Goal: Transaction & Acquisition: Download file/media

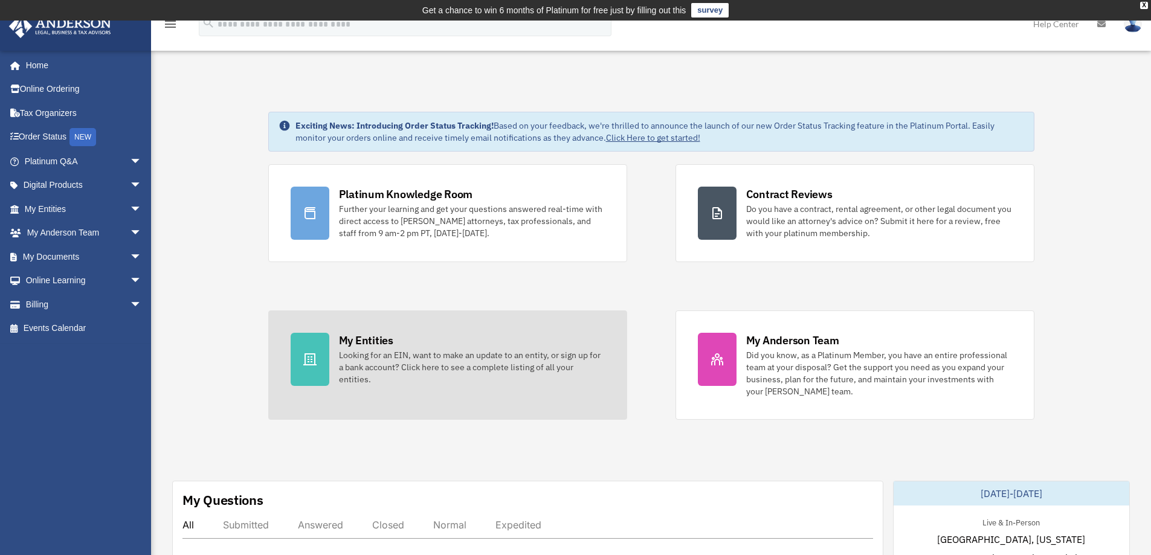
click at [340, 358] on div "Looking for an EIN, want to make an update to an entity, or sign up for a bank …" at bounding box center [472, 367] width 266 height 36
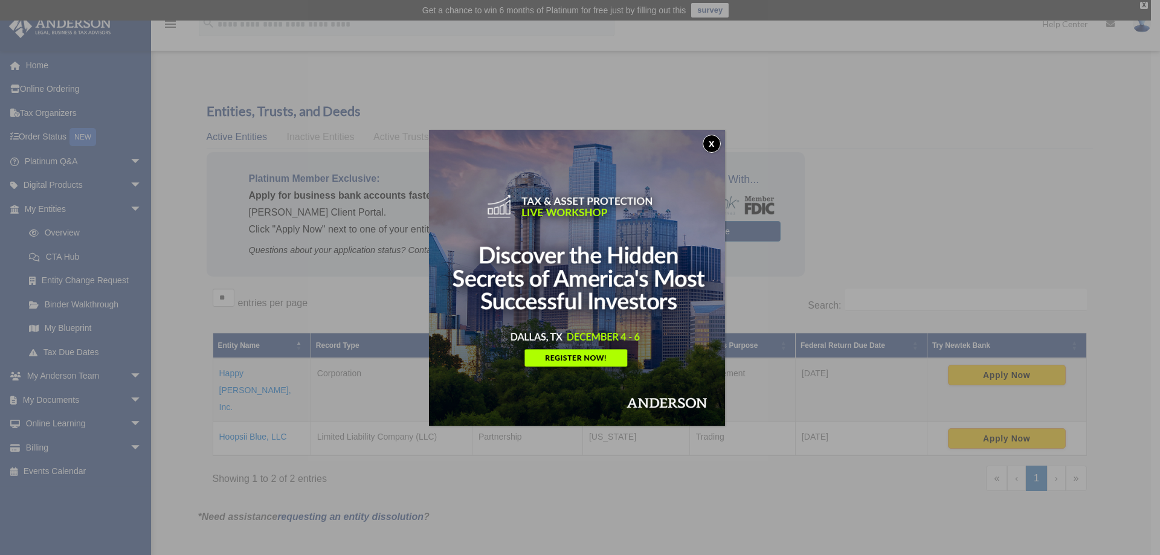
click at [716, 141] on button "x" at bounding box center [712, 144] width 18 height 18
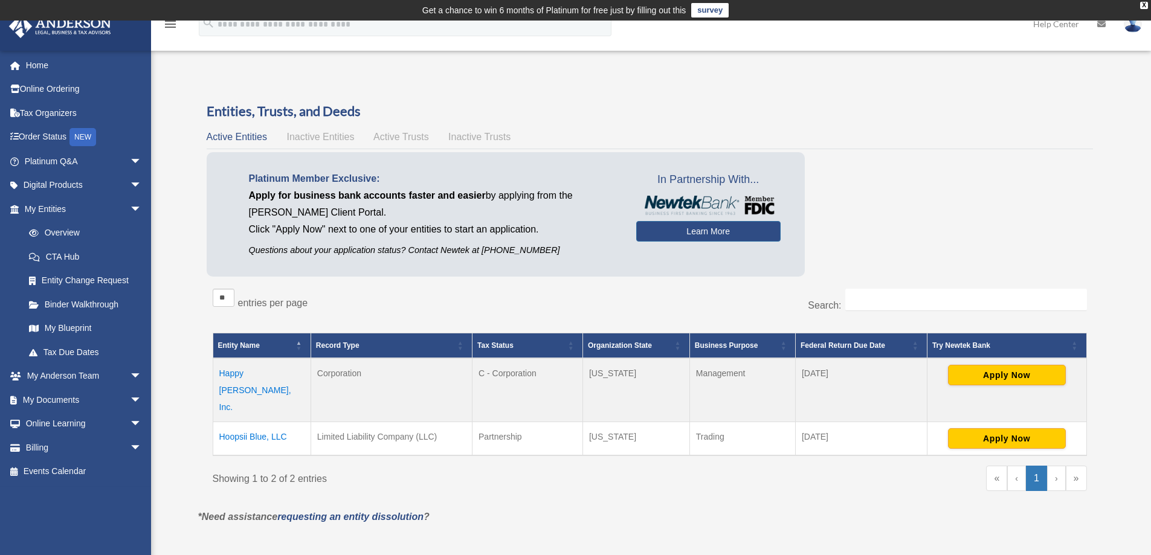
click at [258, 422] on td "Hoopsii Blue, LLC" at bounding box center [262, 439] width 98 height 34
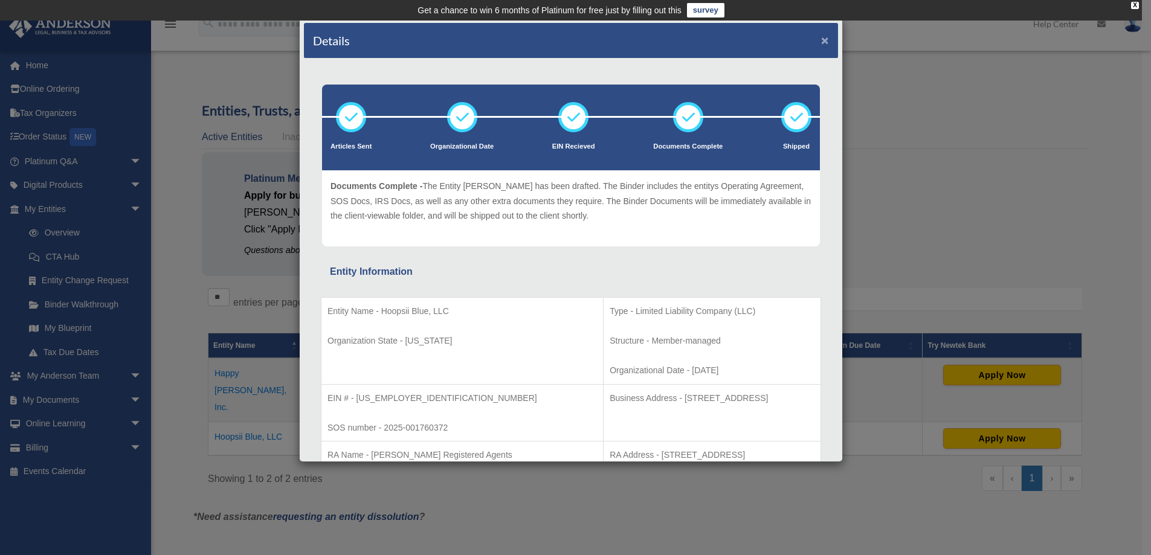
click at [821, 41] on button "×" at bounding box center [825, 40] width 8 height 13
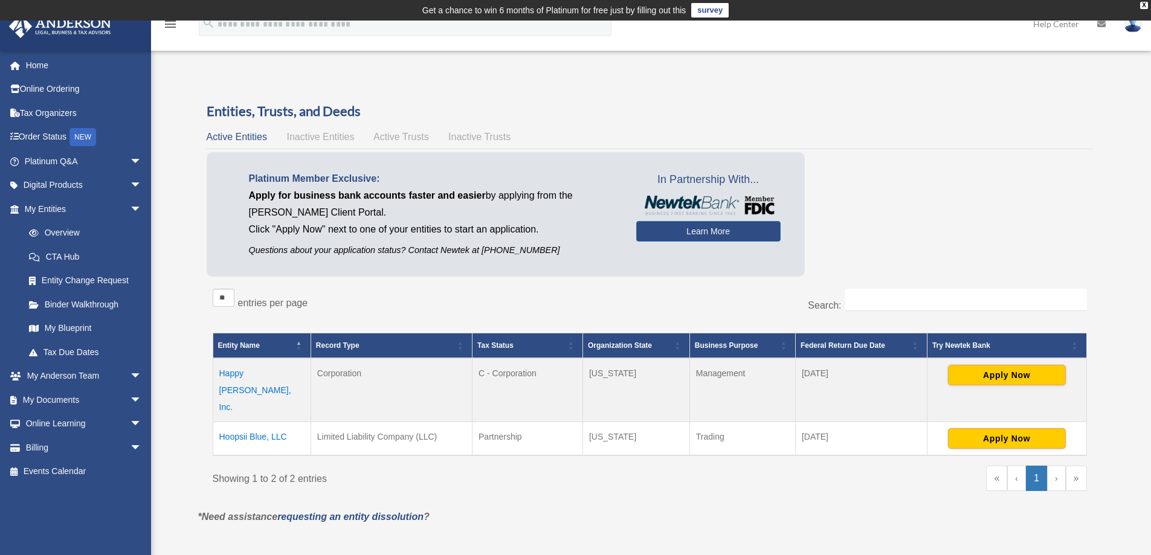
click at [713, 10] on link "survey" at bounding box center [709, 10] width 37 height 15
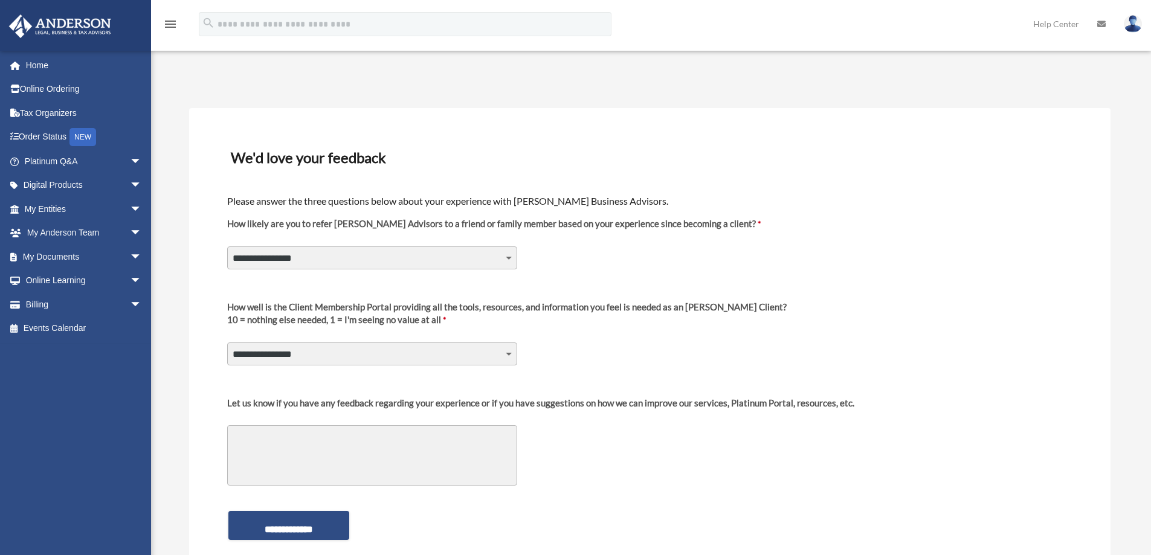
click at [506, 260] on select "**********" at bounding box center [372, 258] width 290 height 23
select select "********"
click at [227, 247] on select "**********" at bounding box center [372, 258] width 290 height 23
click at [506, 356] on select "**********" at bounding box center [372, 354] width 290 height 23
select select "********"
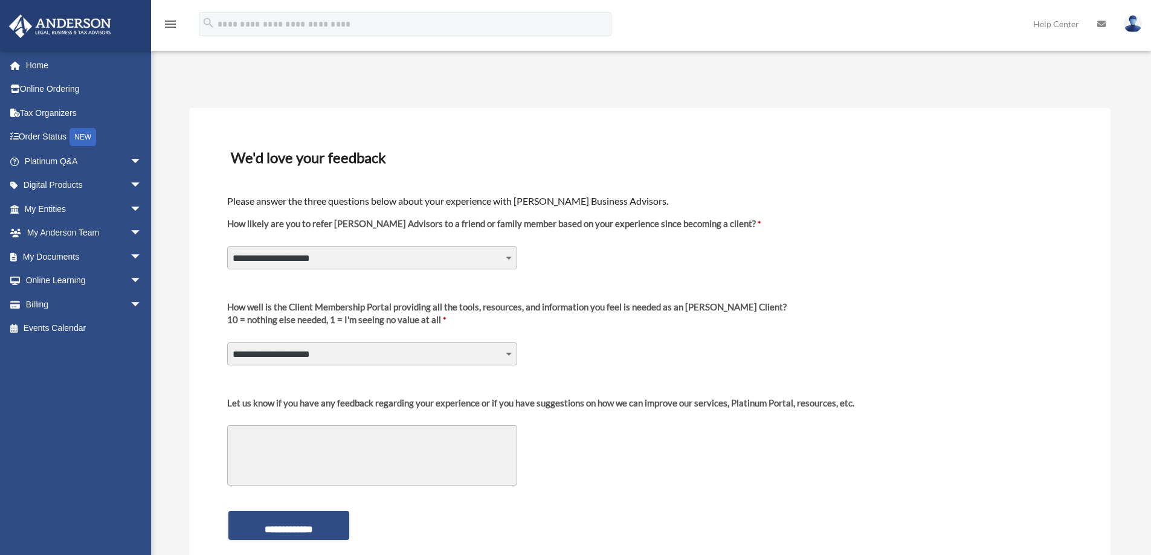
click at [227, 343] on select "**********" at bounding box center [372, 354] width 290 height 23
click at [319, 530] on input "**********" at bounding box center [288, 525] width 121 height 29
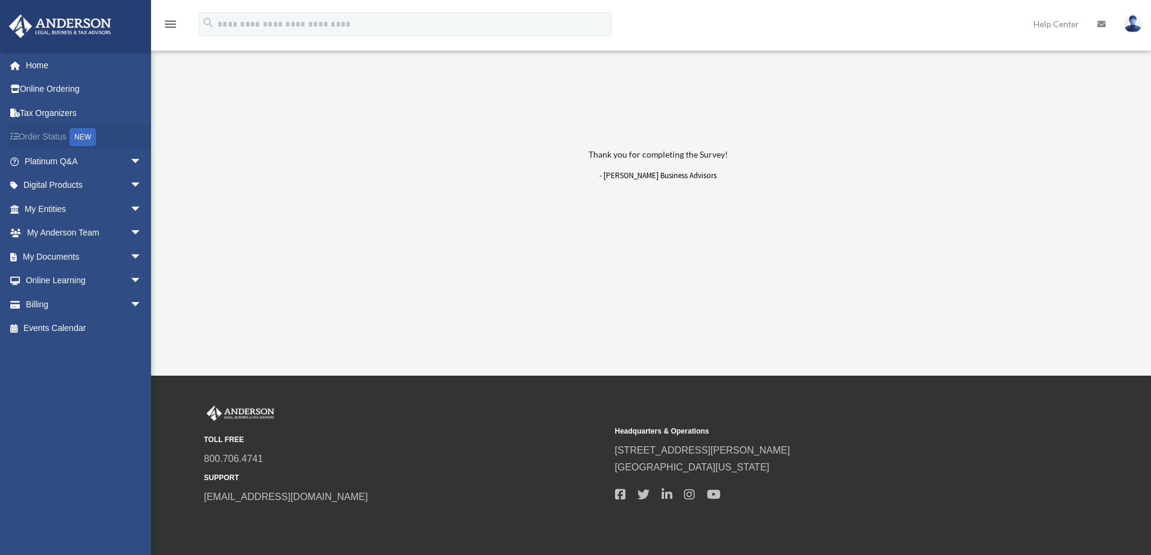
click at [36, 137] on link "Order Status NEW" at bounding box center [84, 137] width 152 height 25
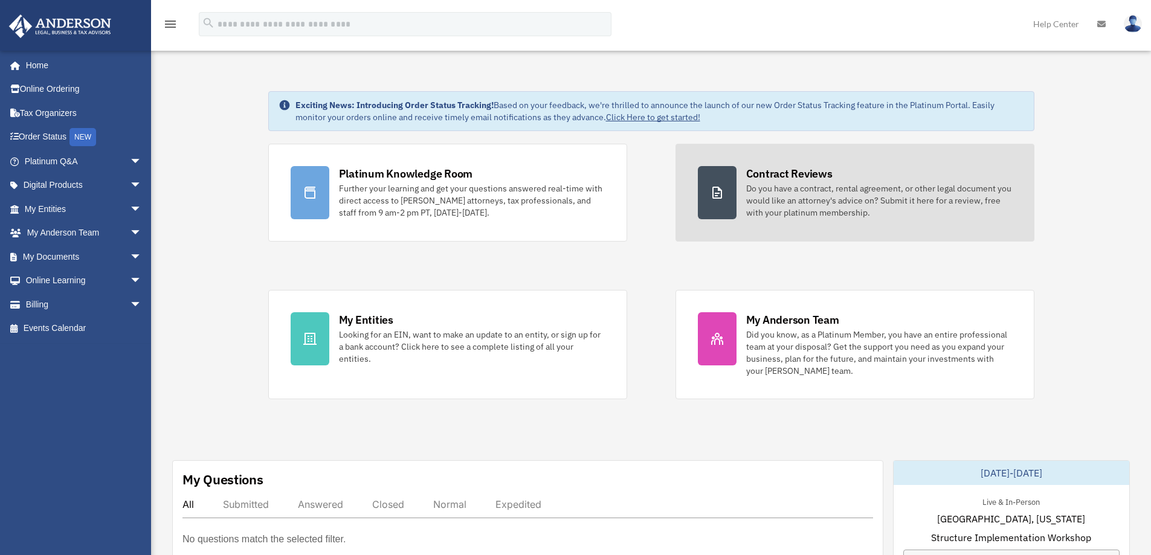
click at [759, 192] on div "Do you have a contract, rental agreement, or other legal document you would lik…" at bounding box center [879, 201] width 266 height 36
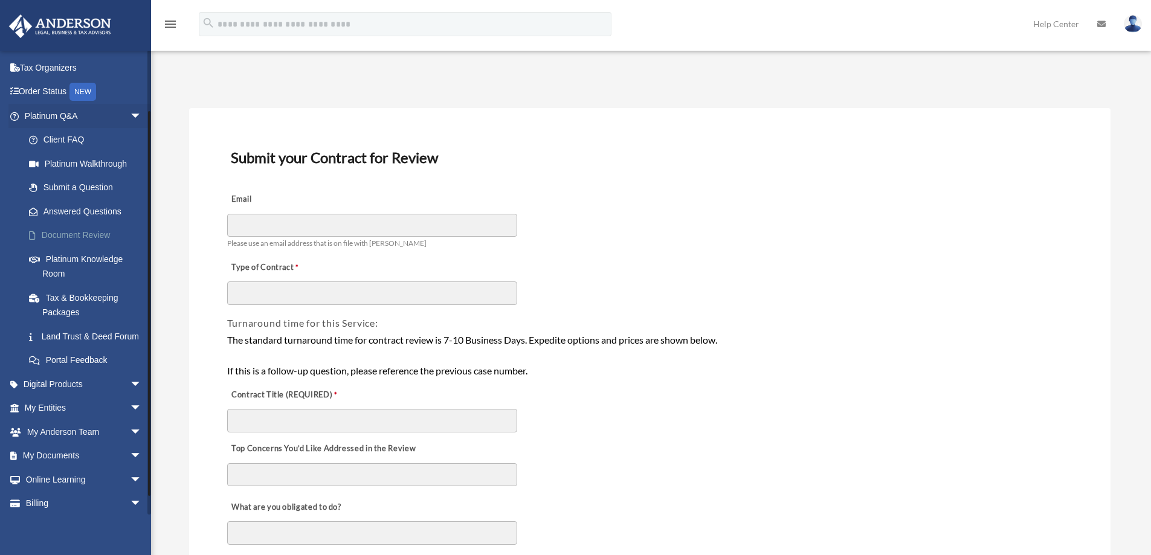
scroll to position [88, 0]
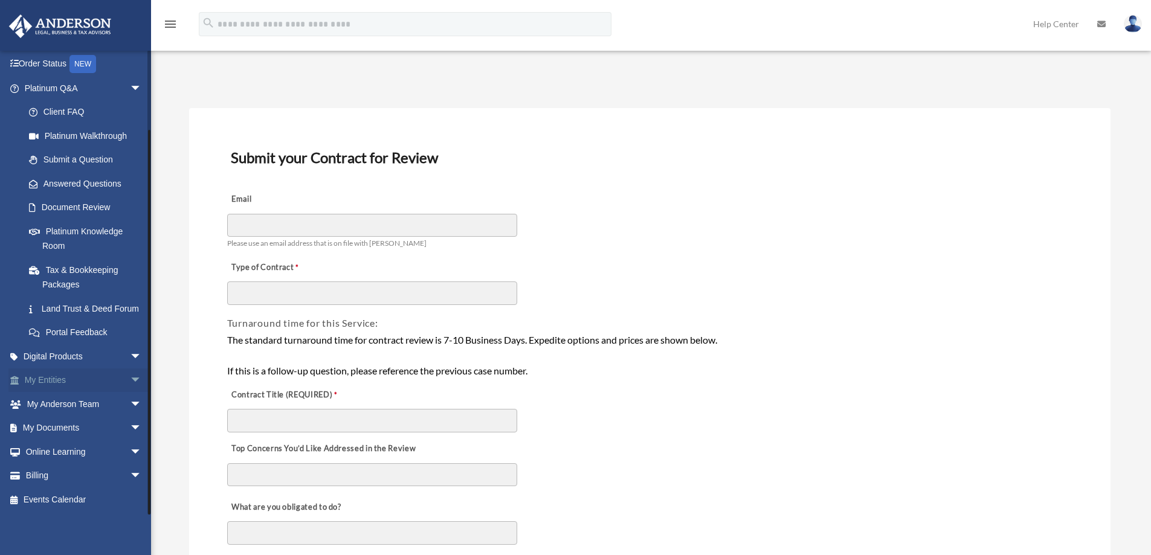
click at [130, 381] on span "arrow_drop_down" at bounding box center [142, 381] width 24 height 25
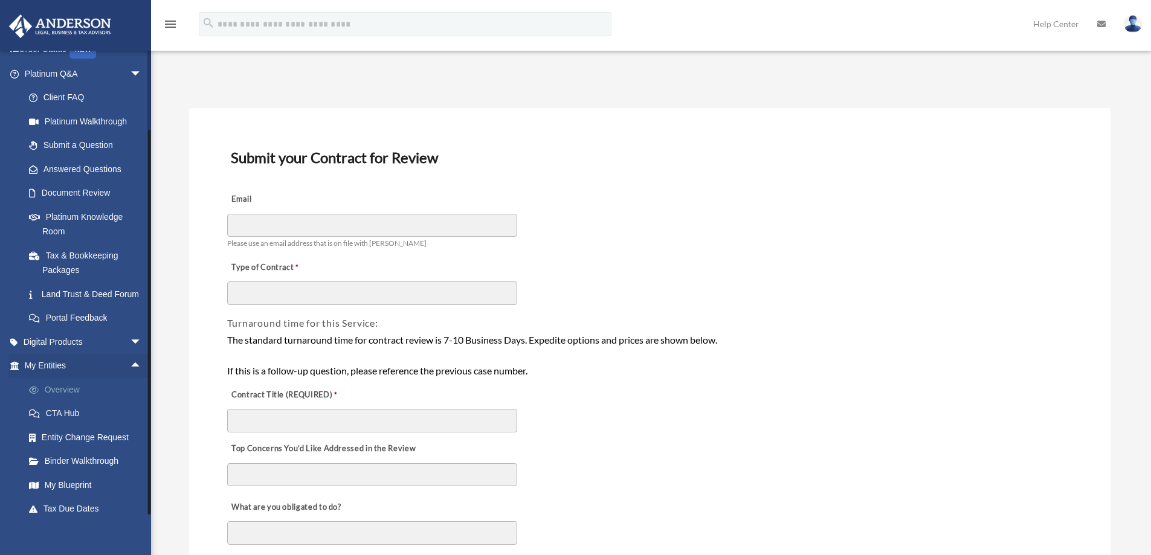
click at [112, 402] on link "Overview" at bounding box center [88, 390] width 143 height 24
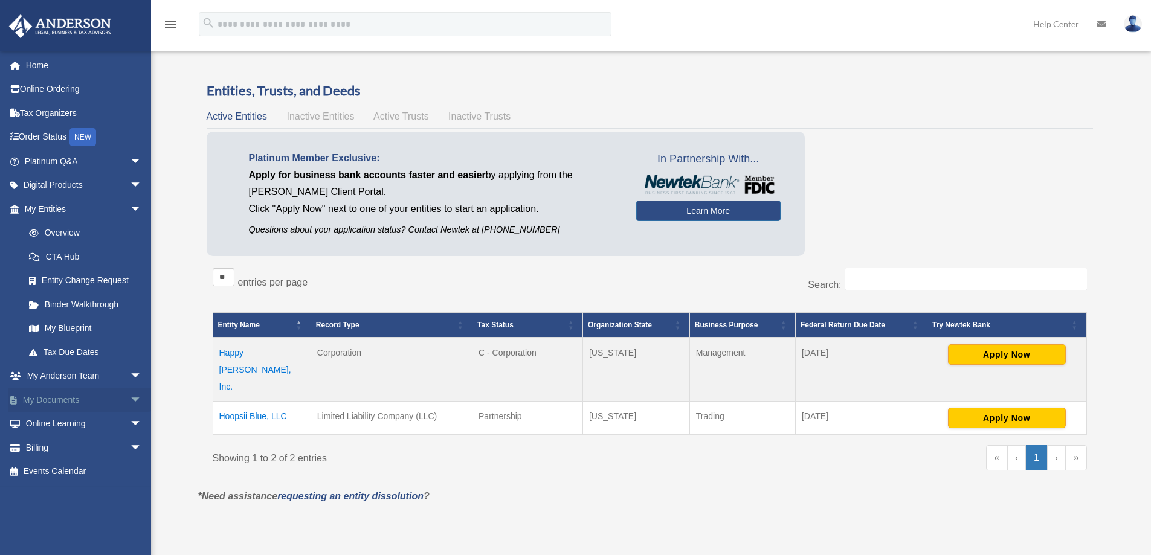
click at [130, 400] on span "arrow_drop_down" at bounding box center [142, 400] width 24 height 25
click at [103, 424] on link "Box" at bounding box center [88, 424] width 143 height 24
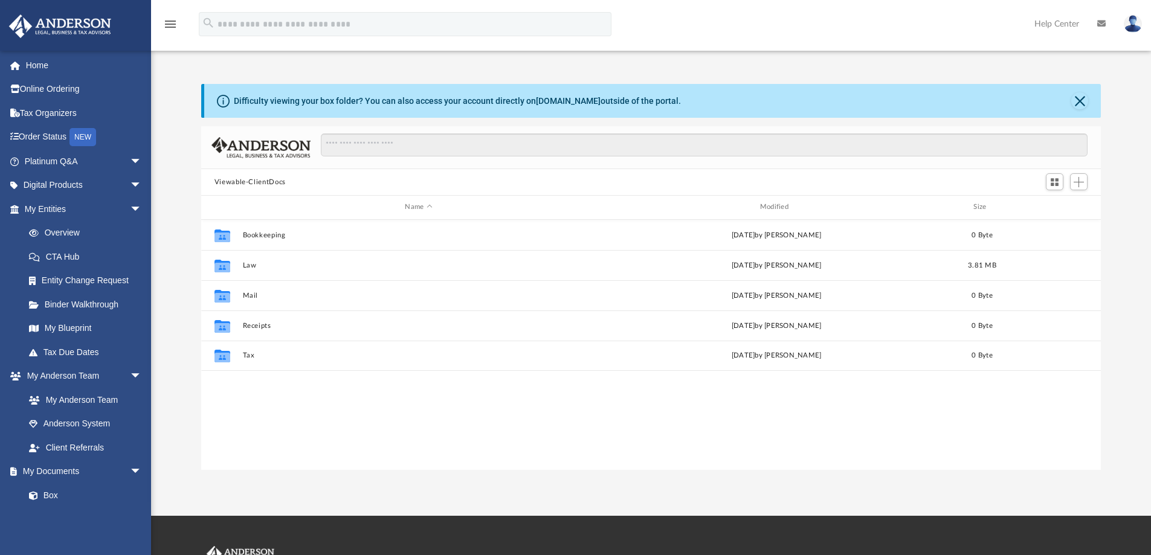
scroll to position [266, 891]
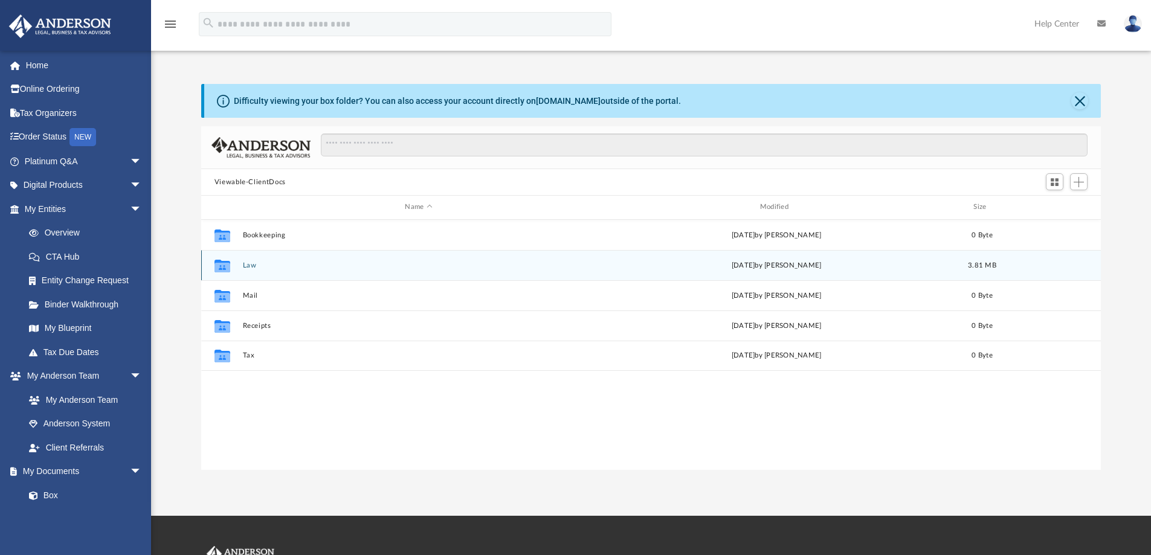
click at [241, 263] on div "Collaborated Folder Law [DATE] by [PERSON_NAME] 3.81 MB" at bounding box center [651, 265] width 901 height 30
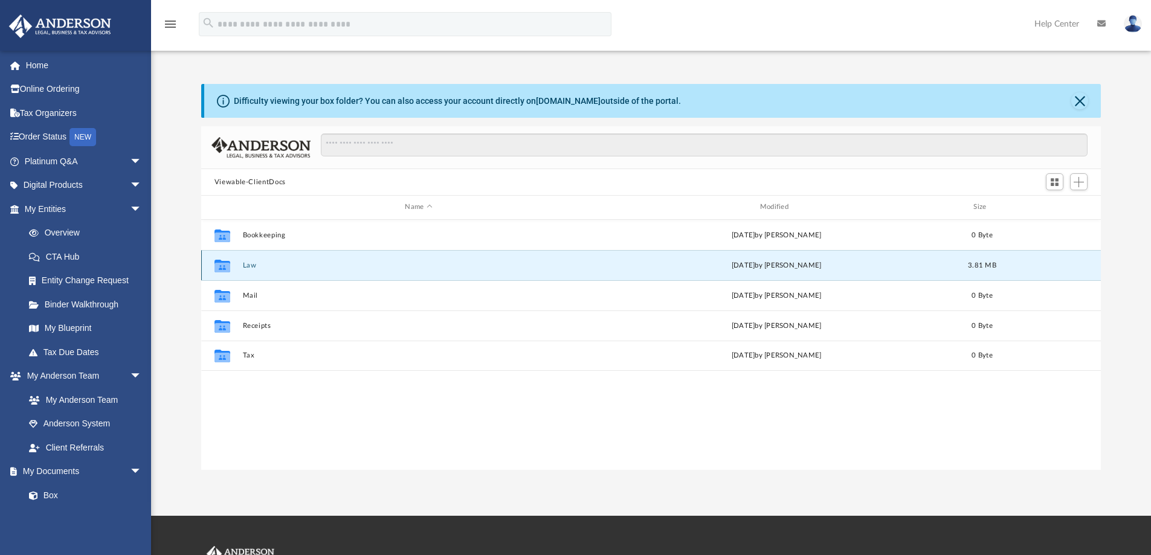
click at [227, 268] on icon "grid" at bounding box center [223, 267] width 16 height 10
click at [264, 268] on button "Law" at bounding box center [418, 266] width 352 height 8
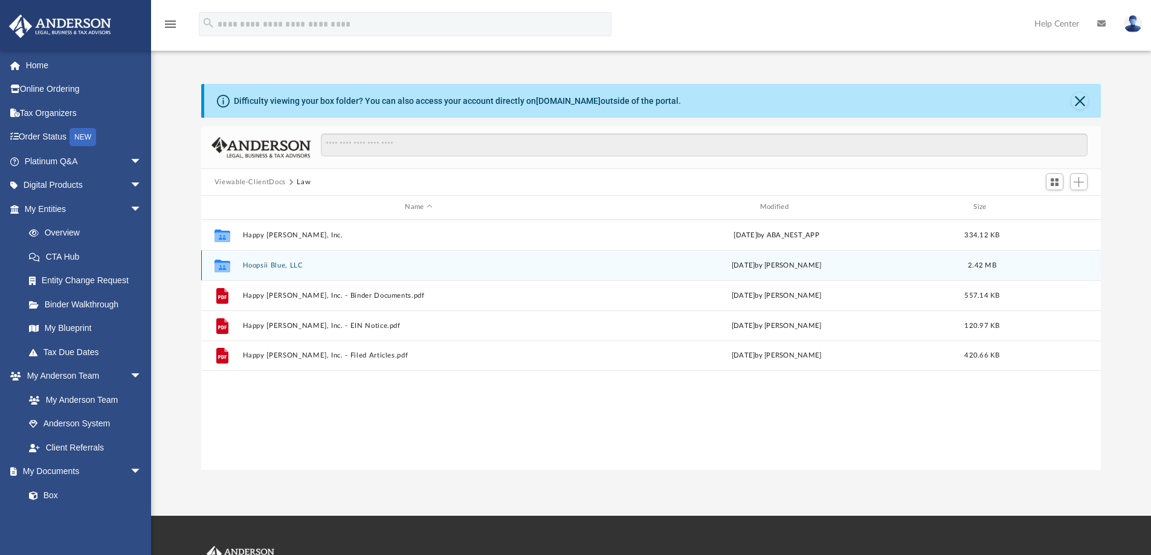
click at [270, 266] on button "Hoopsii Blue, LLC" at bounding box center [418, 266] width 352 height 8
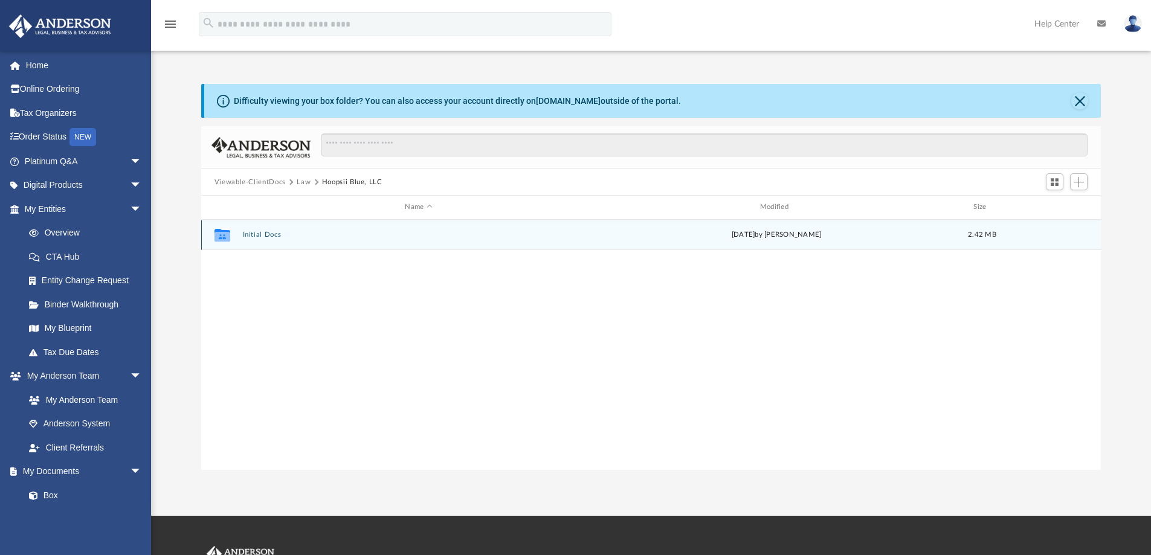
click at [267, 236] on button "Initial Docs" at bounding box center [418, 235] width 352 height 8
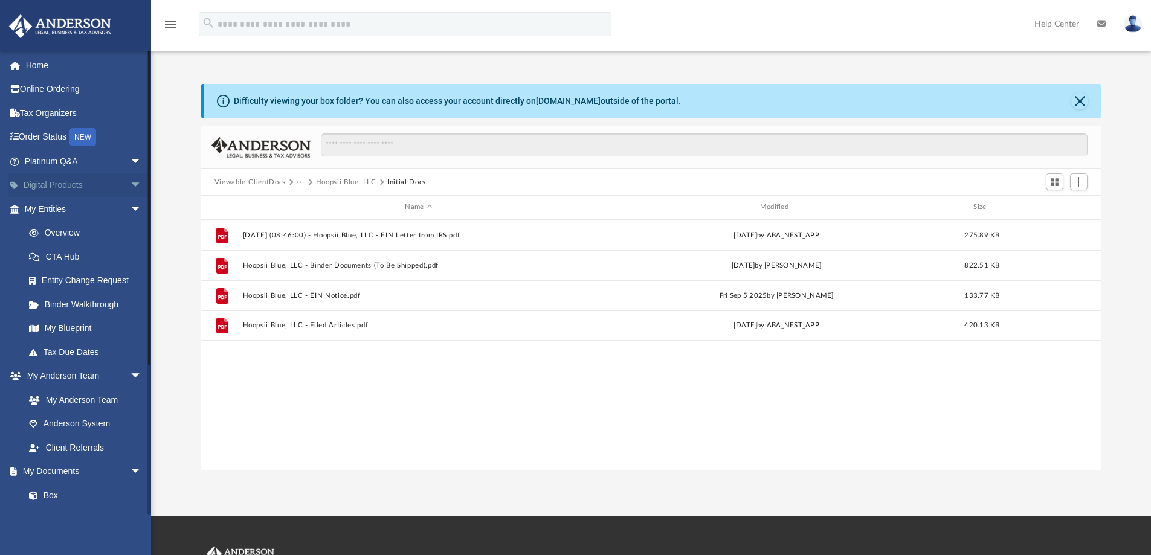
click at [130, 182] on span "arrow_drop_down" at bounding box center [142, 185] width 24 height 25
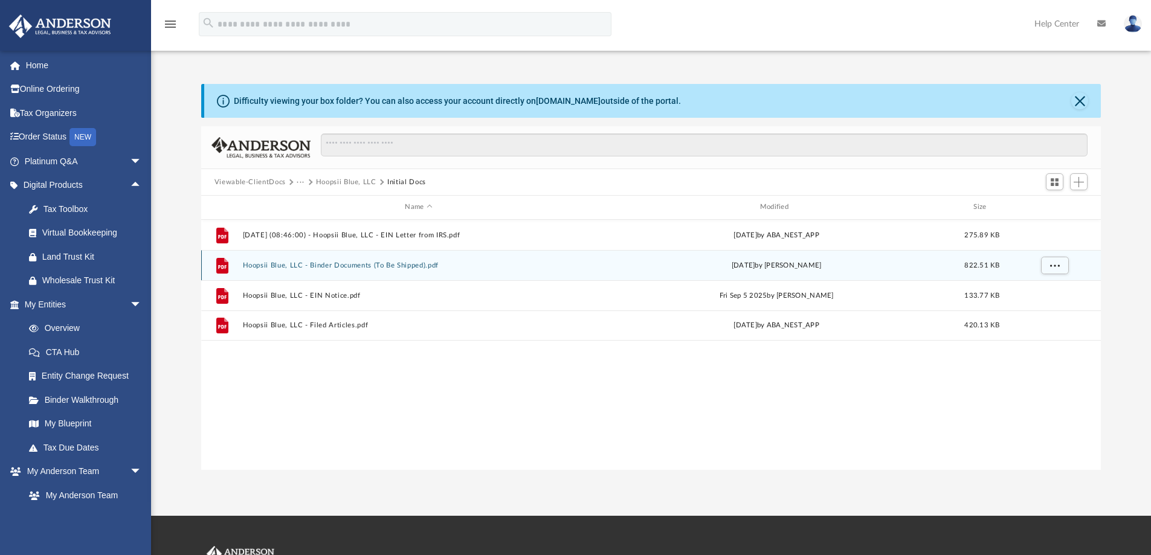
click at [305, 266] on button "Hoopsii Blue, LLC - Binder Documents (To Be Shipped).pdf" at bounding box center [418, 266] width 352 height 8
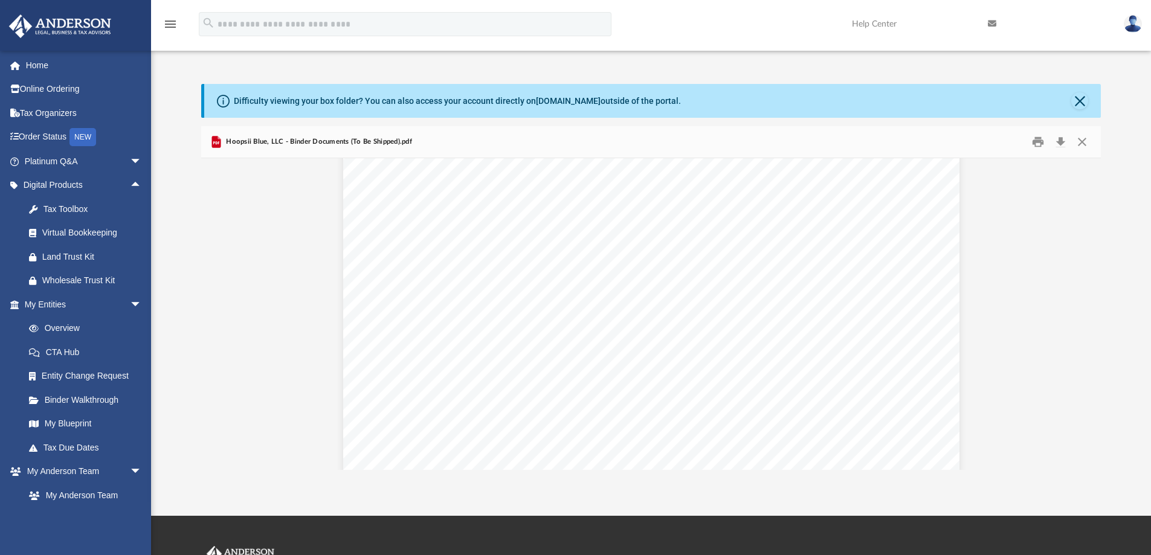
scroll to position [2068, 0]
click at [1062, 143] on button "Download" at bounding box center [1061, 142] width 22 height 19
click at [1091, 319] on button "Preview" at bounding box center [1088, 314] width 27 height 34
click at [215, 317] on button "Preview" at bounding box center [214, 314] width 27 height 34
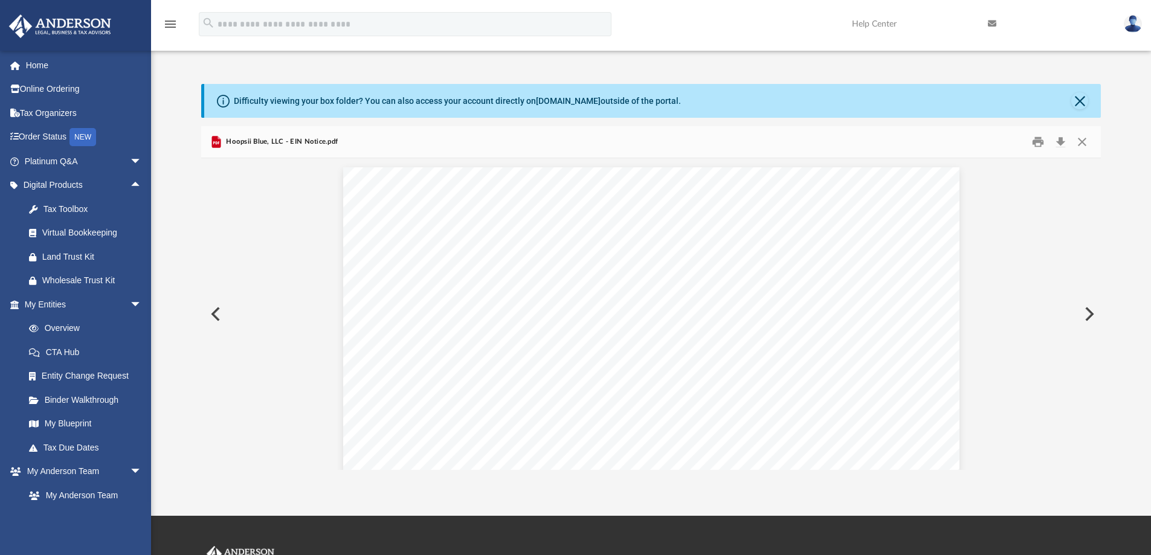
click at [215, 317] on button "Preview" at bounding box center [214, 314] width 27 height 34
drag, startPoint x: 1001, startPoint y: 270, endPoint x: 1008, endPoint y: 322, distance: 51.9
drag, startPoint x: 1024, startPoint y: 262, endPoint x: 1026, endPoint y: 324, distance: 62.3
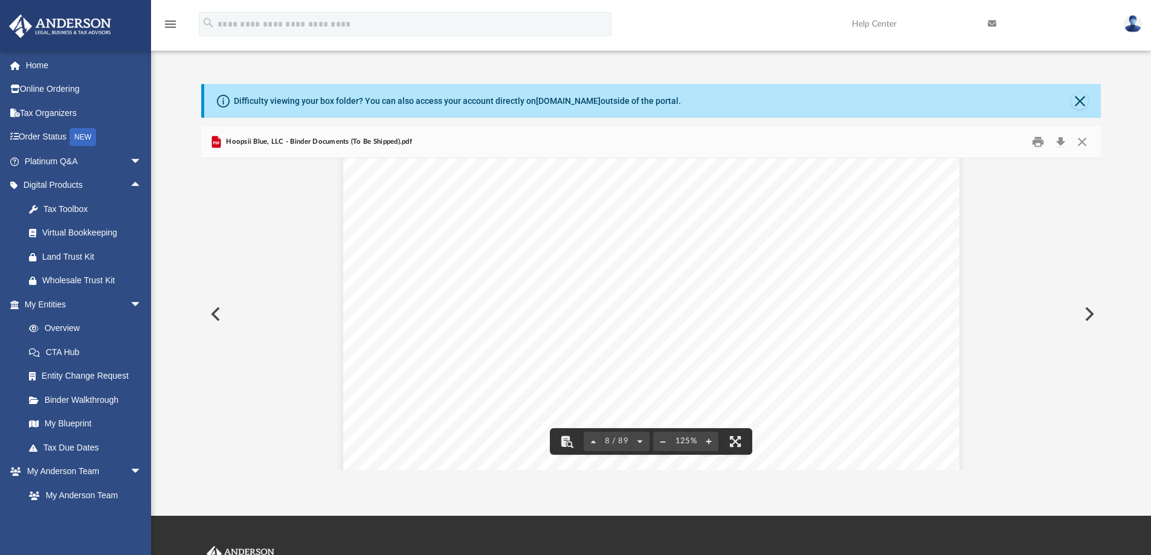
scroll to position [6019, 0]
drag, startPoint x: 1026, startPoint y: 324, endPoint x: 1028, endPoint y: 359, distance: 35.1
drag, startPoint x: 1029, startPoint y: 242, endPoint x: 1023, endPoint y: 280, distance: 39.2
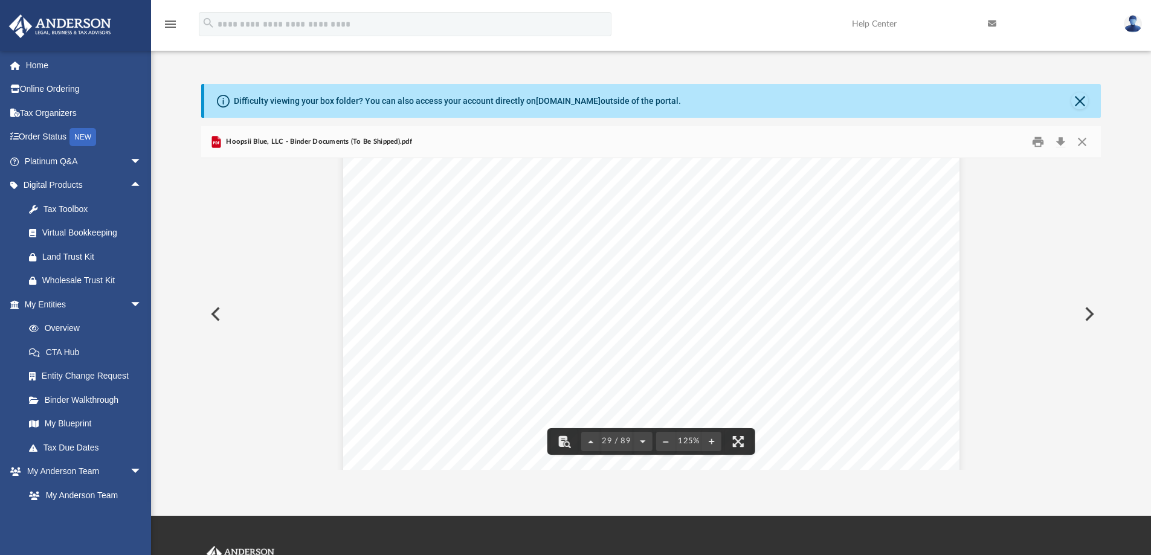
drag, startPoint x: 992, startPoint y: 259, endPoint x: 998, endPoint y: 367, distance: 108.4
drag, startPoint x: 1013, startPoint y: 273, endPoint x: 1013, endPoint y: 335, distance: 62.3
